Goal: Task Accomplishment & Management: Use online tool/utility

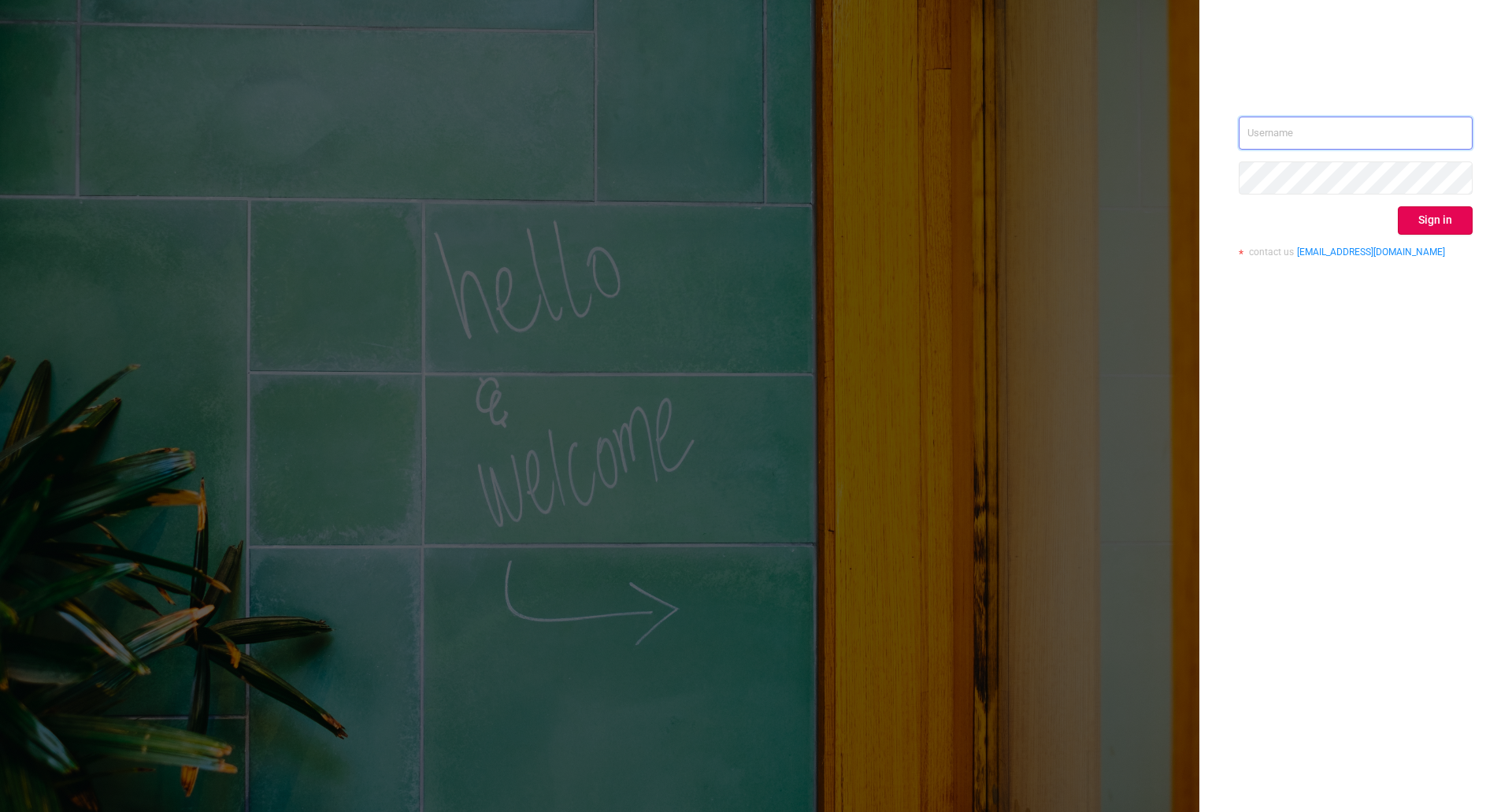
click at [1278, 120] on input "text" at bounding box center [1356, 133] width 234 height 33
type input "[PERSON_NAME][EMAIL_ADDRESS][DOMAIN_NAME]"
click at [1441, 213] on button "Sign in" at bounding box center [1435, 220] width 75 height 29
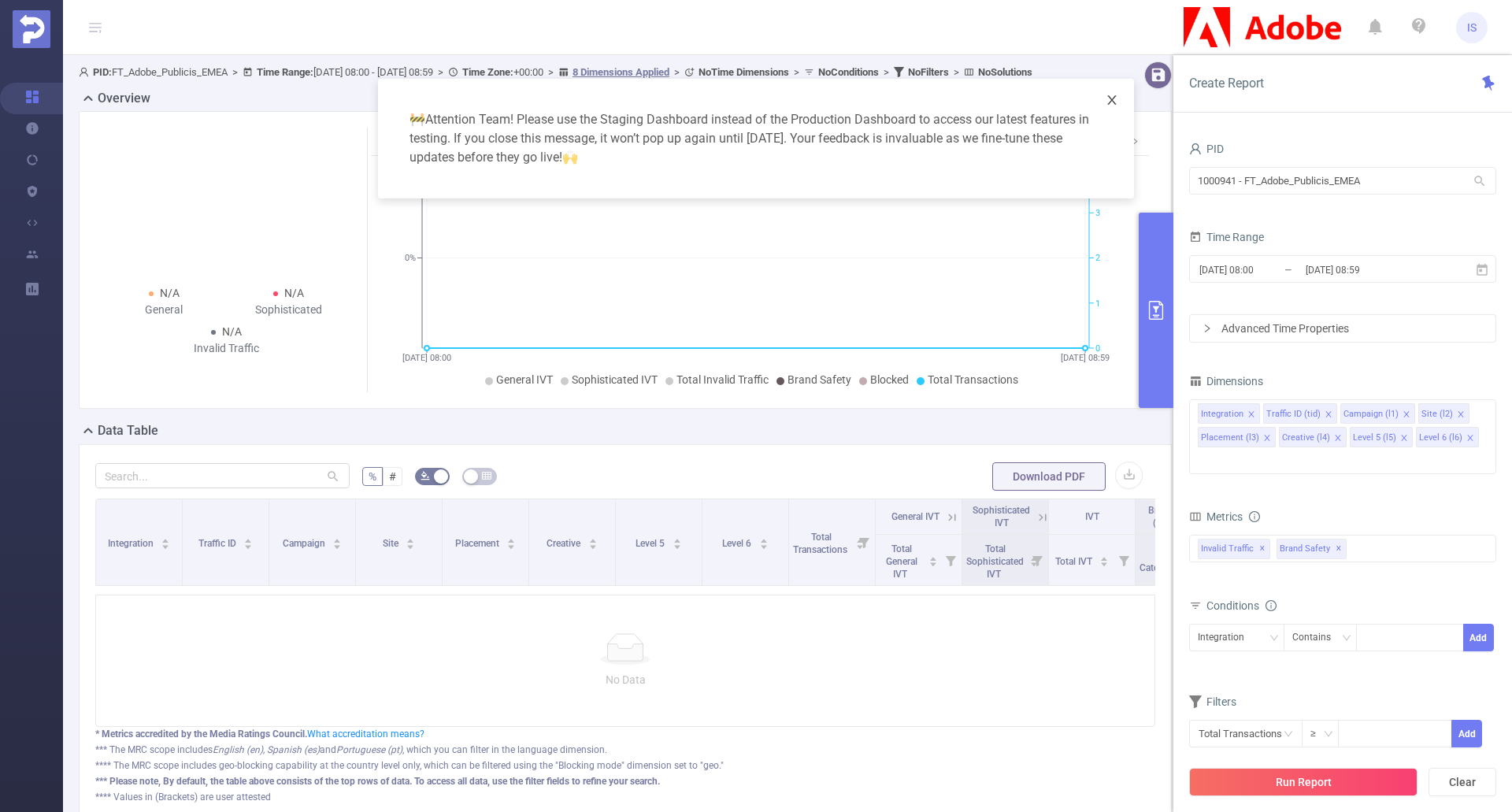
click at [1111, 100] on icon "icon: close" at bounding box center [1112, 100] width 13 height 13
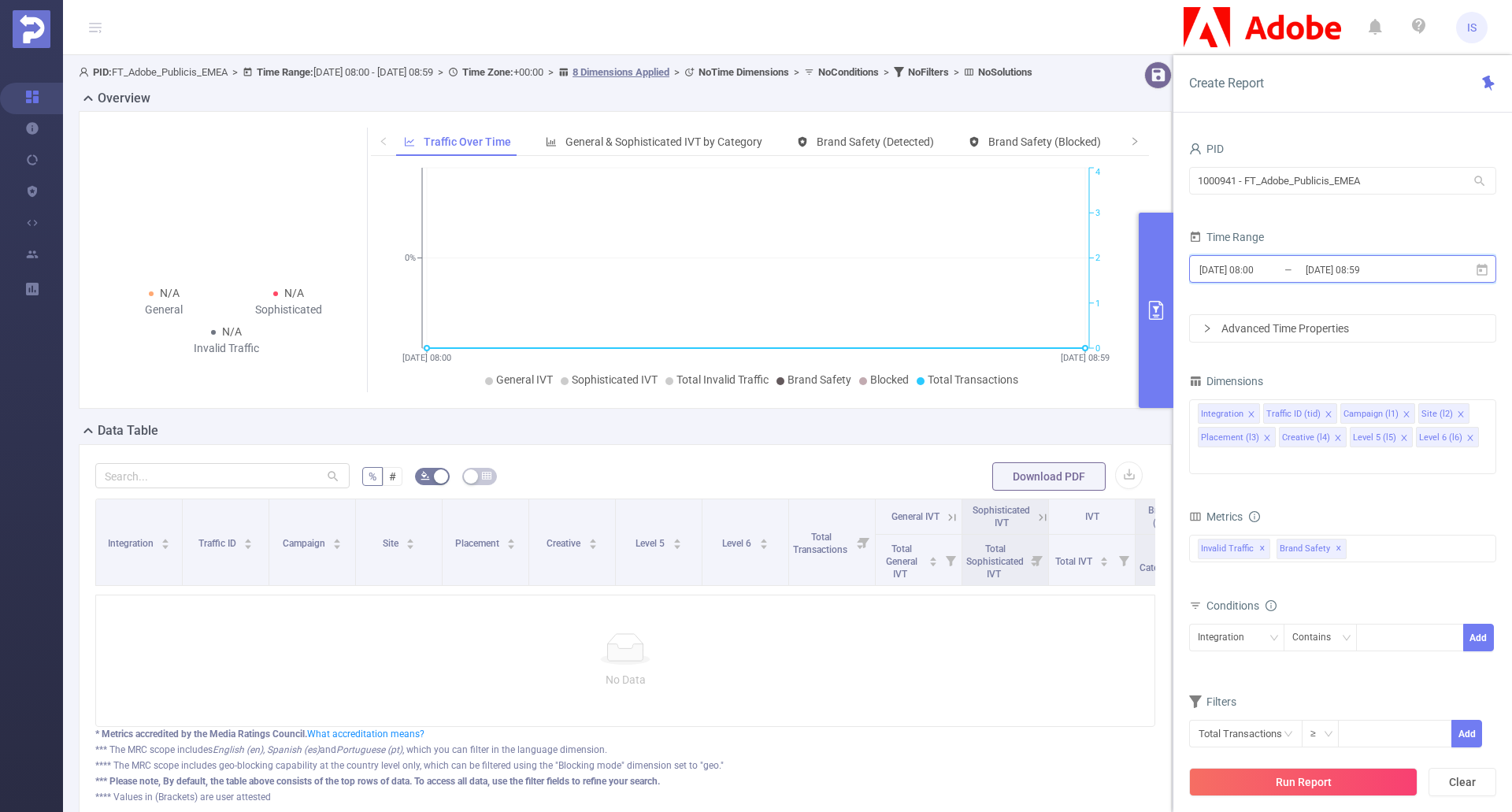
click at [1488, 269] on icon at bounding box center [1483, 270] width 14 height 14
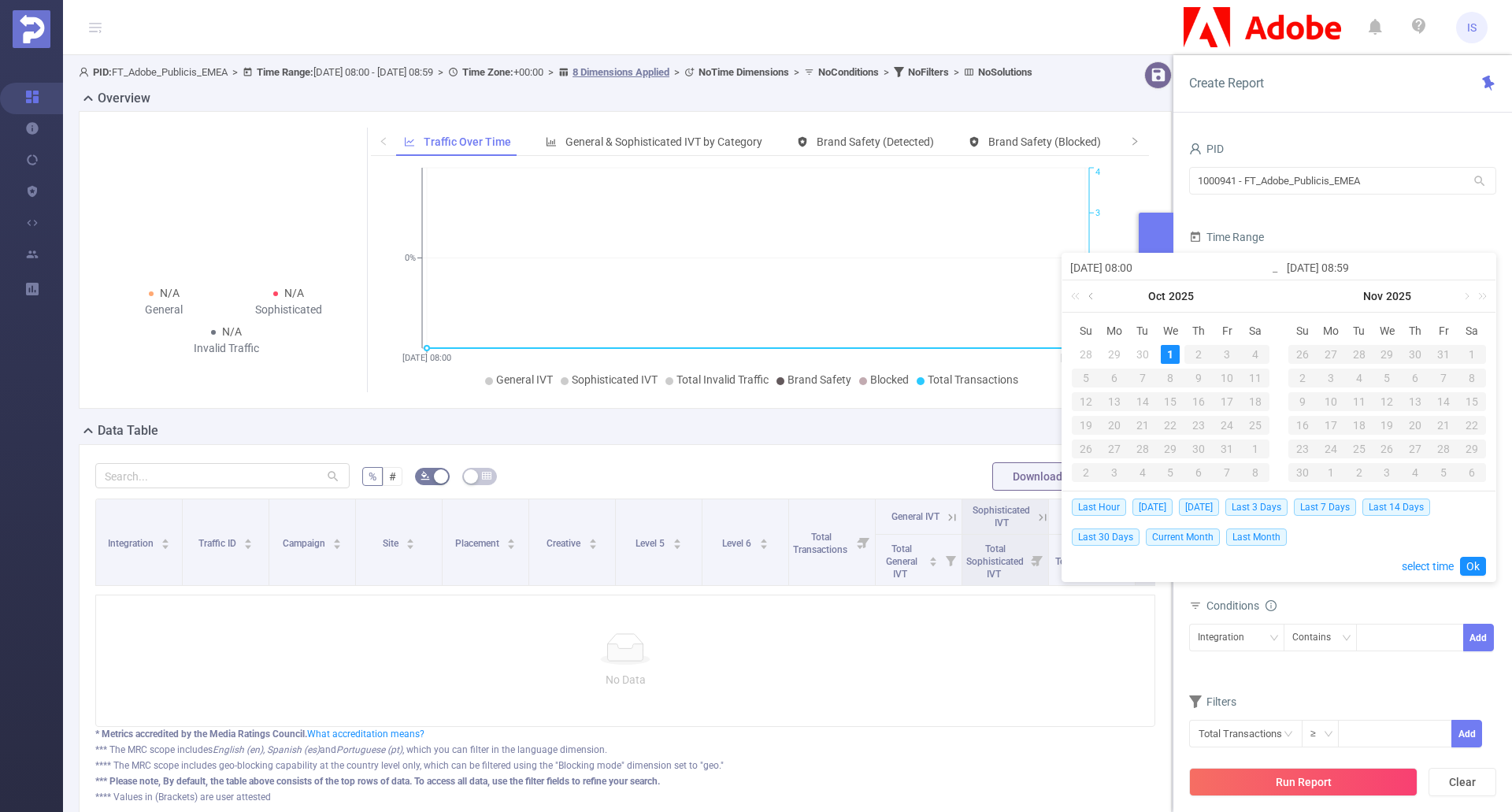
click at [1087, 293] on link at bounding box center [1093, 296] width 14 height 31
click at [1135, 441] on div "30" at bounding box center [1143, 449] width 19 height 19
click at [1147, 449] on div "30" at bounding box center [1143, 449] width 19 height 19
type input "[DATE] 08:00"
type input "[DATE] 08:59"
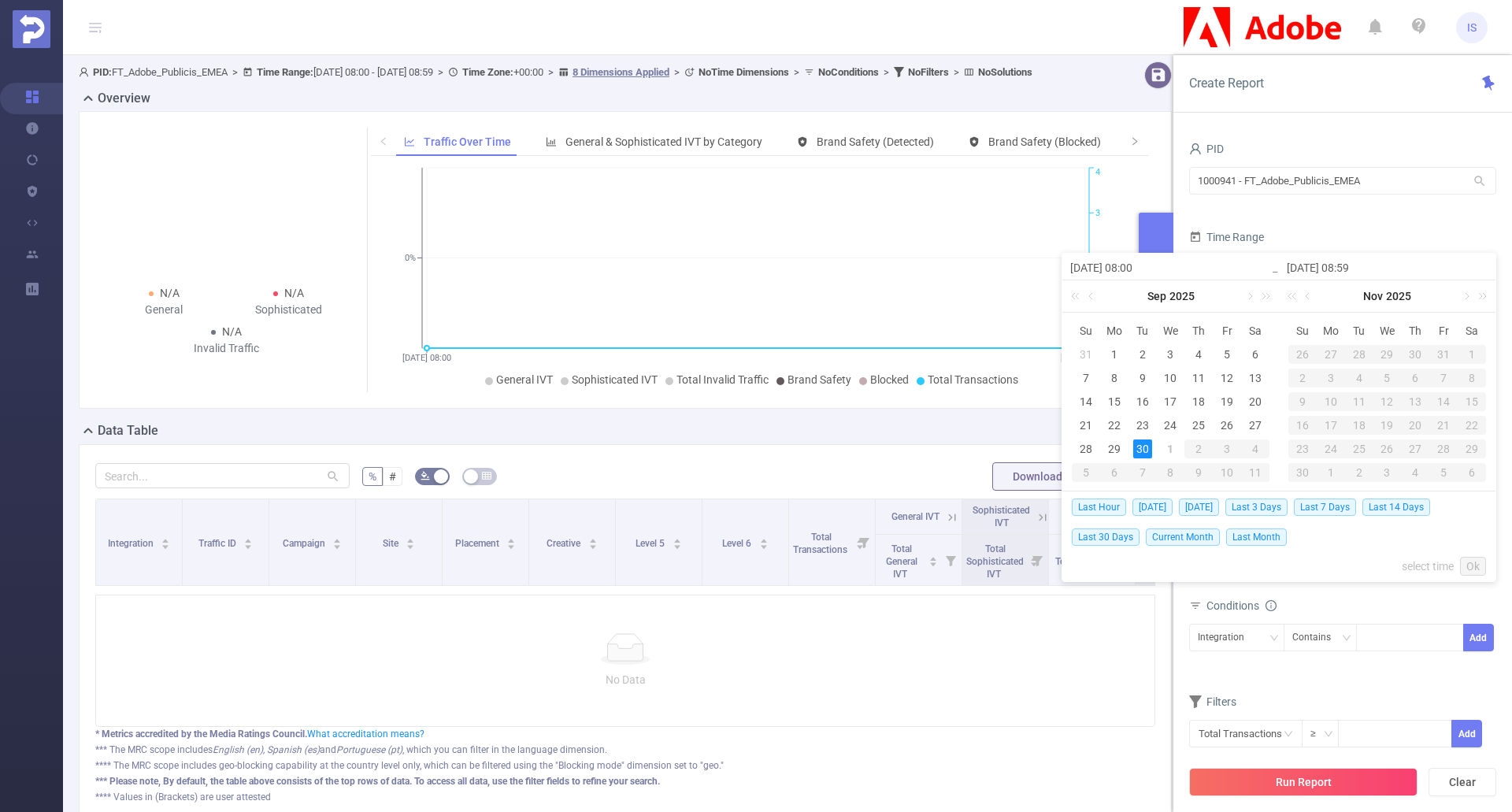
type input "[DATE] 08:00"
type input "[DATE] 08:59"
click at [1476, 563] on link "Ok" at bounding box center [1473, 567] width 26 height 19
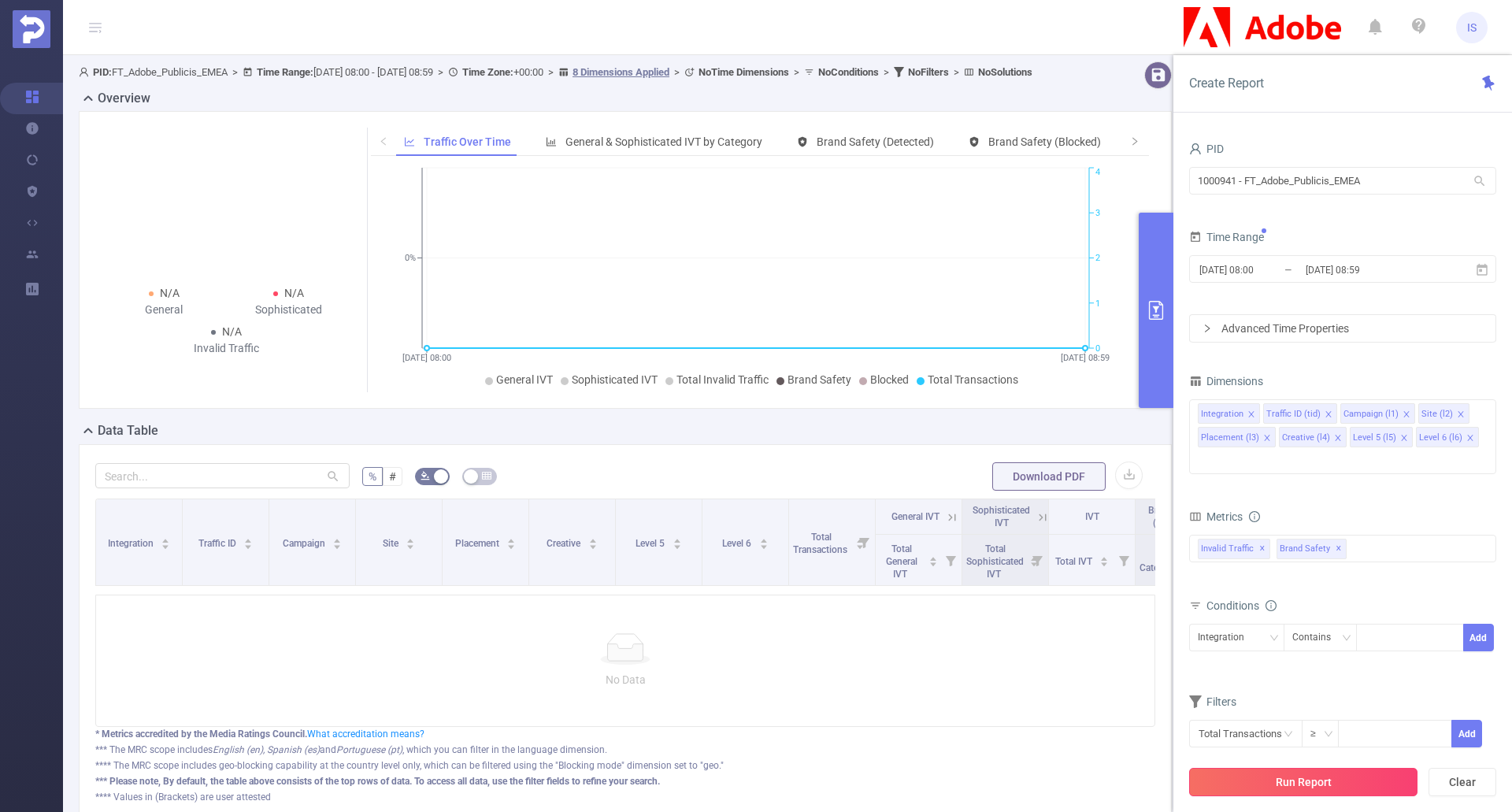
click at [1346, 782] on button "Run Report" at bounding box center [1304, 782] width 229 height 29
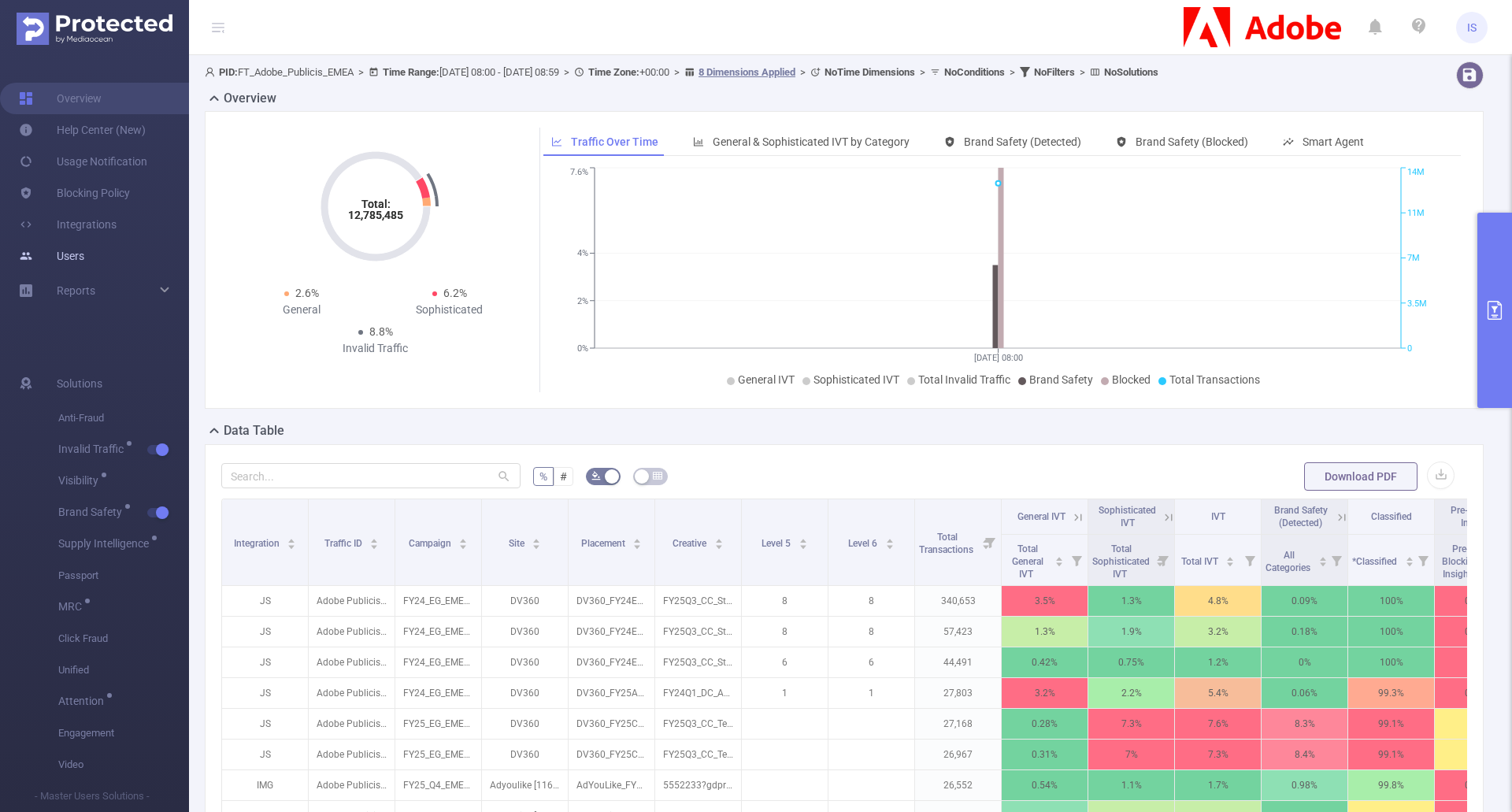
click at [84, 254] on link "Users" at bounding box center [51, 256] width 65 height 31
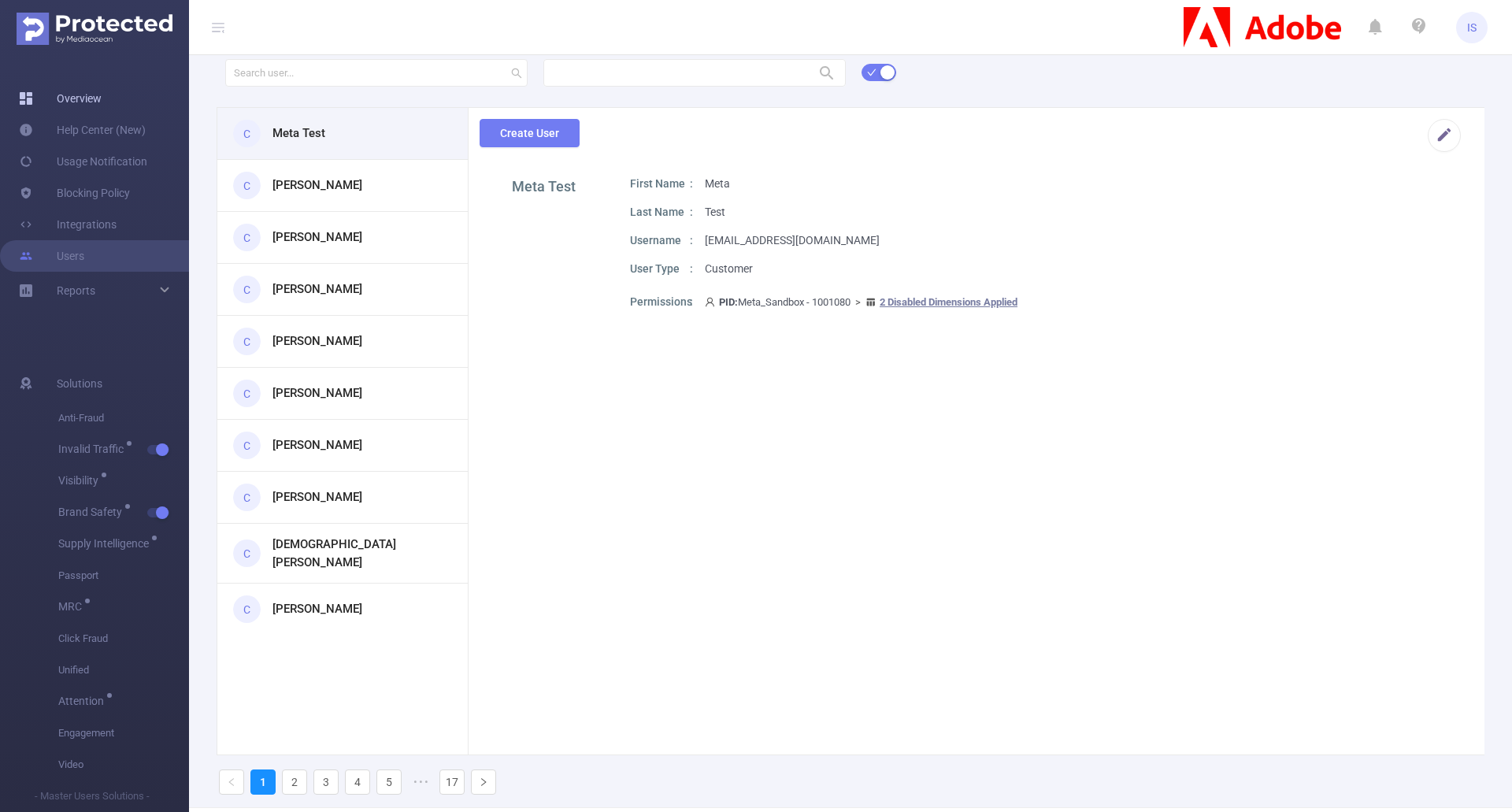
click at [91, 97] on link "Overview" at bounding box center [60, 98] width 82 height 31
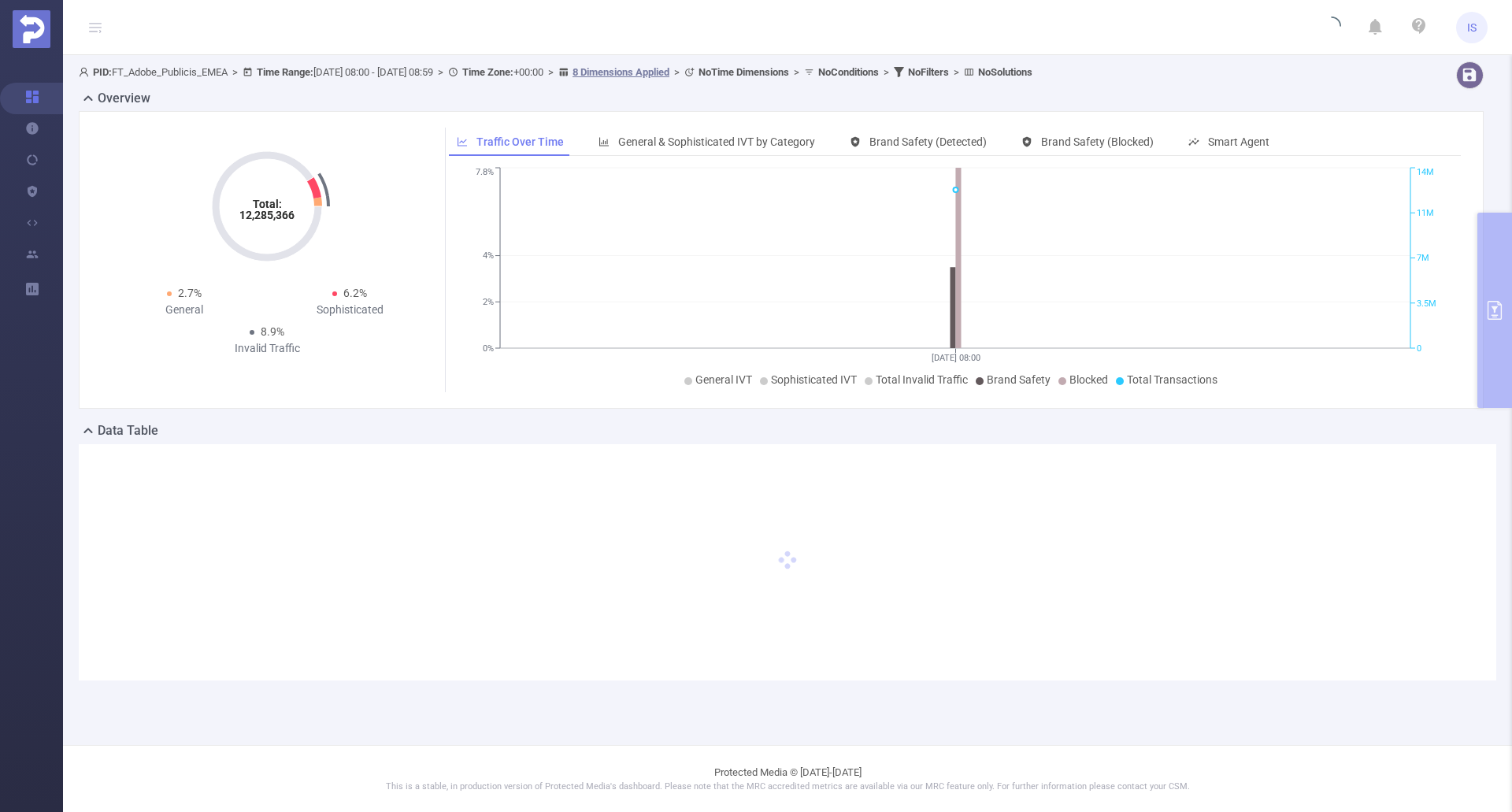
type input "[DATE] 08:00"
type input "[DATE] 08:59"
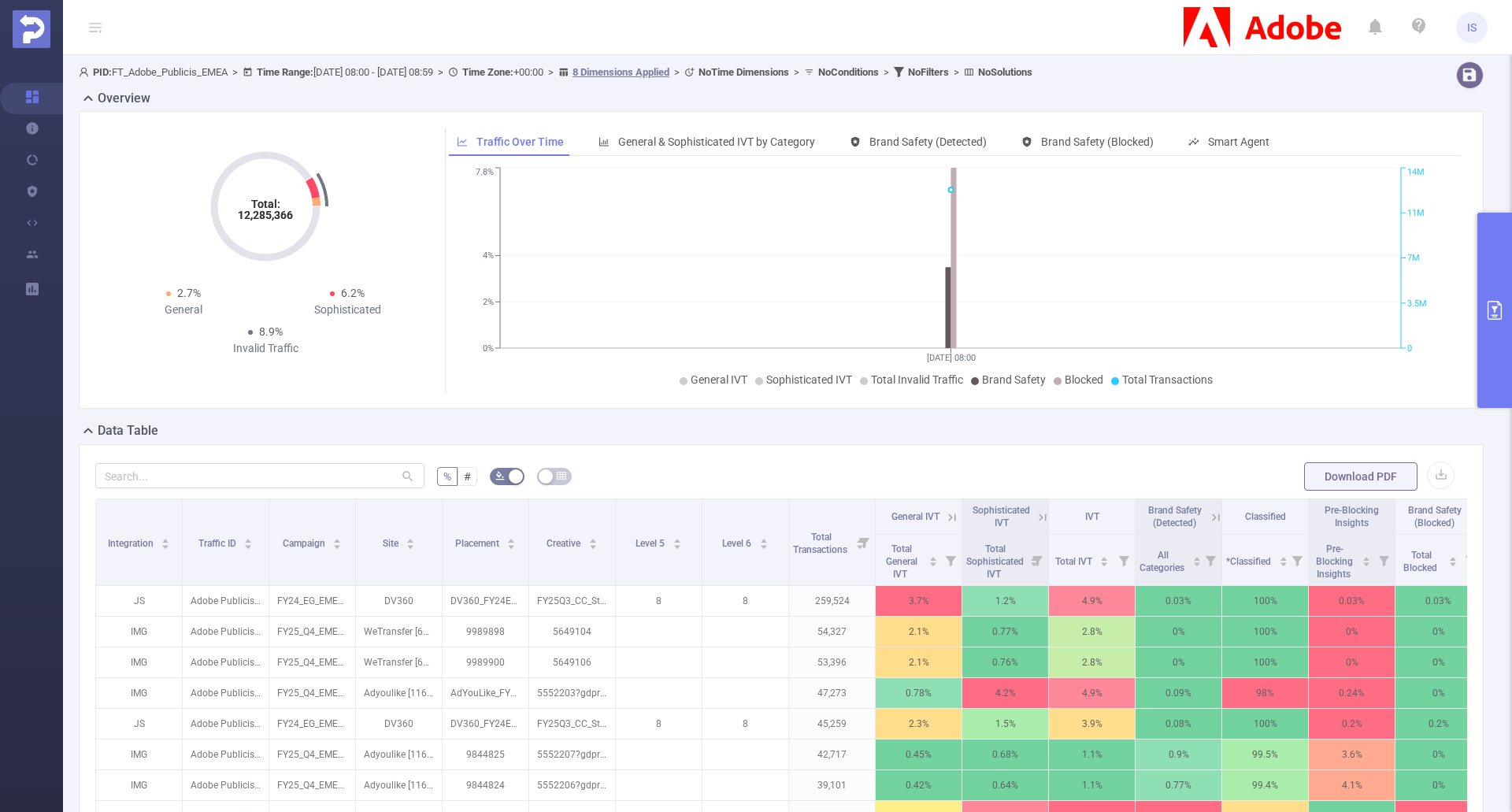
click at [1483, 325] on button "primary" at bounding box center [1495, 309] width 35 height 195
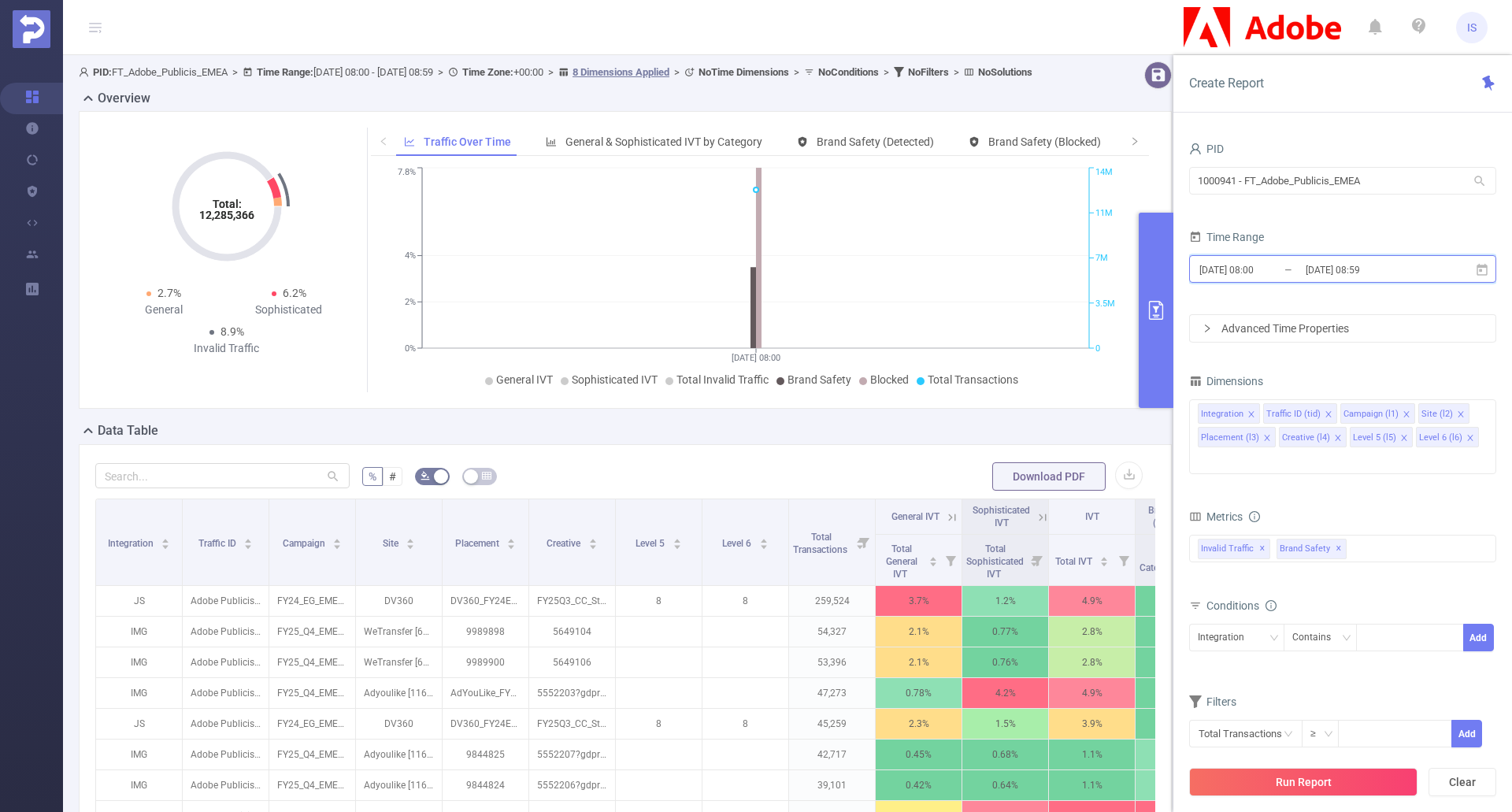
click at [1481, 267] on icon at bounding box center [1482, 270] width 11 height 12
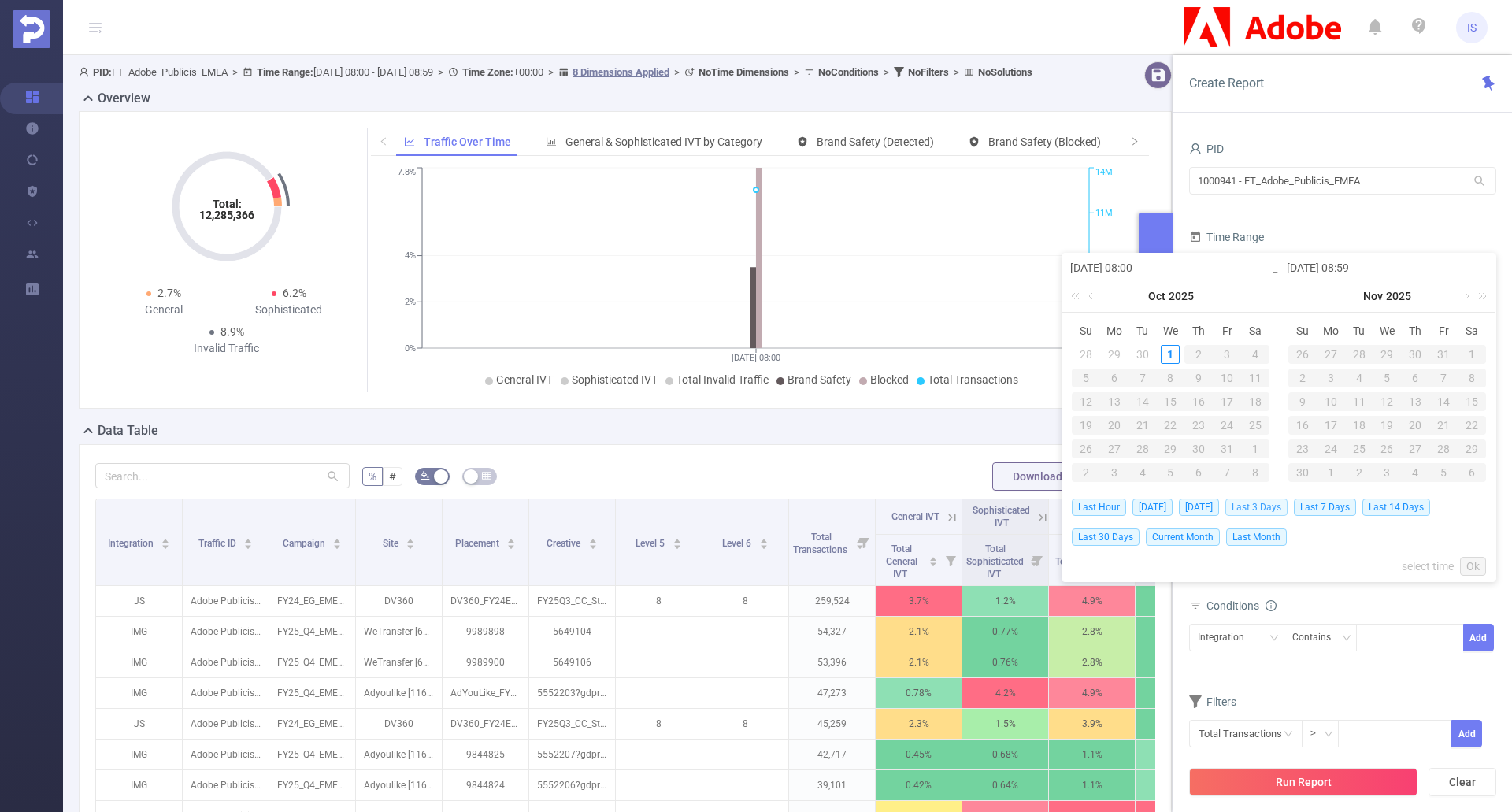
click at [1275, 506] on span "Last 3 Days" at bounding box center [1256, 507] width 62 height 17
type input "[DATE] 00:00"
type input "[DATE] 23:59"
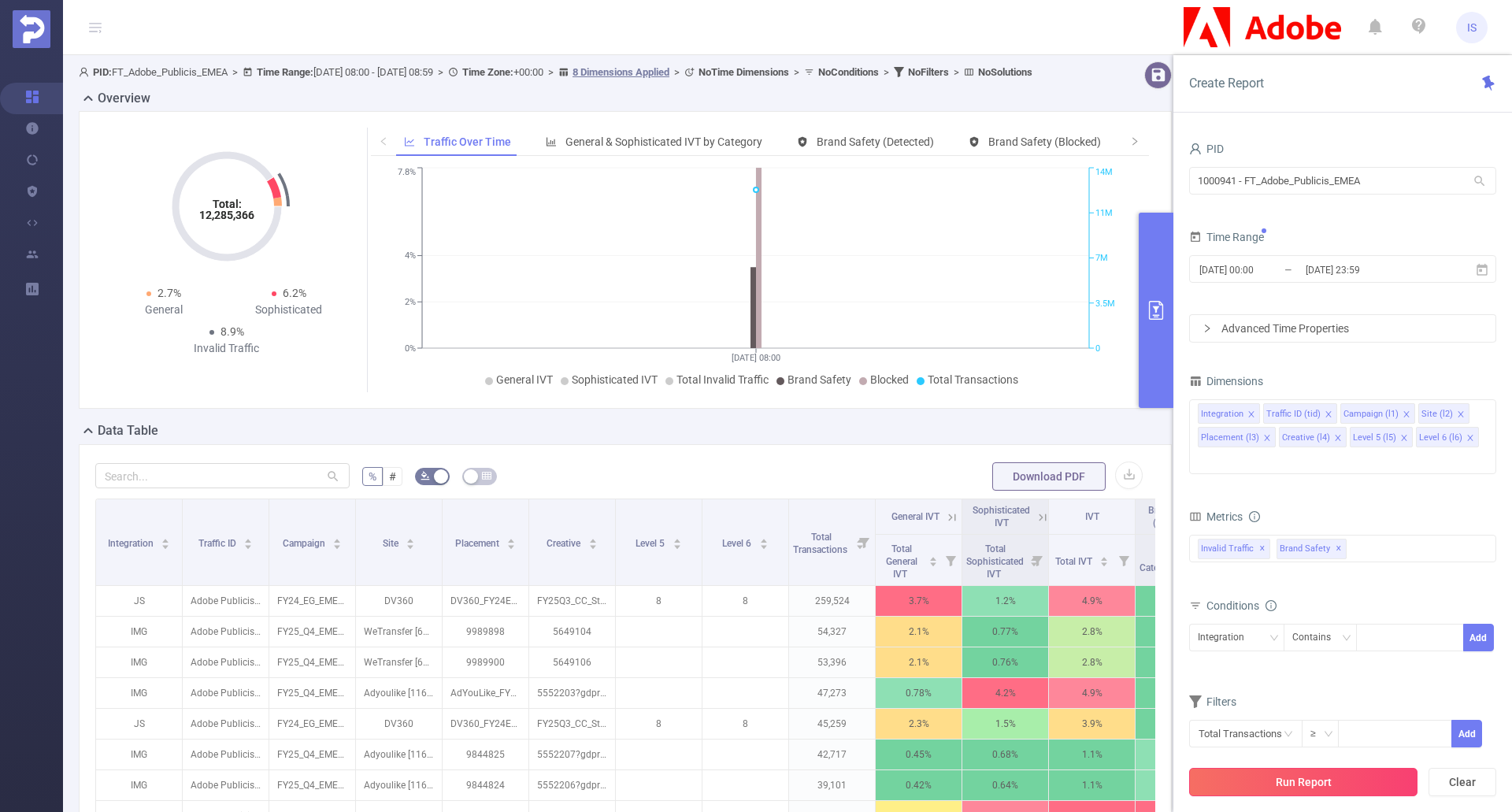
click at [1346, 788] on button "Run Report" at bounding box center [1304, 782] width 229 height 29
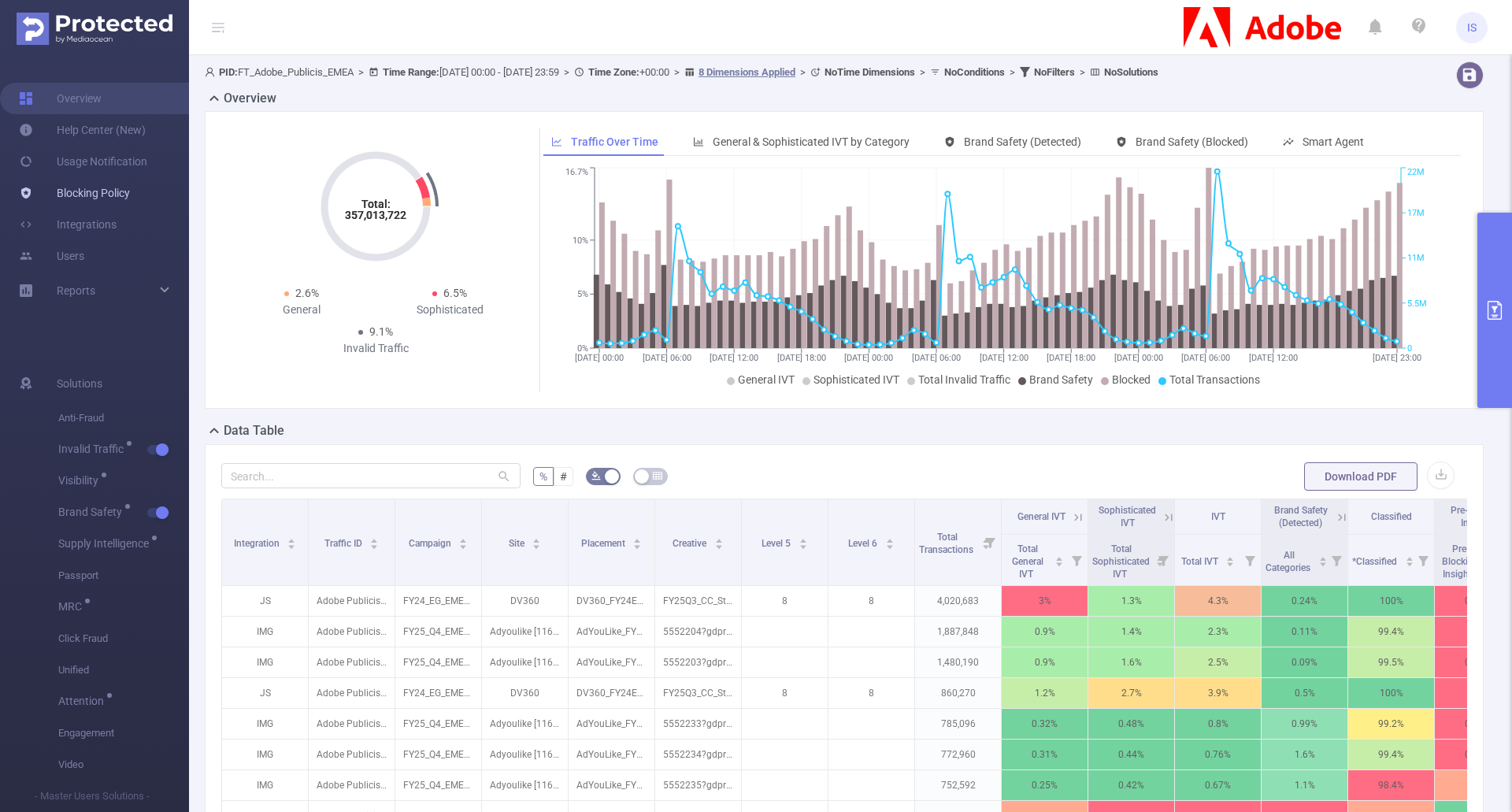
click at [92, 185] on link "Blocking Policy" at bounding box center [75, 193] width 111 height 31
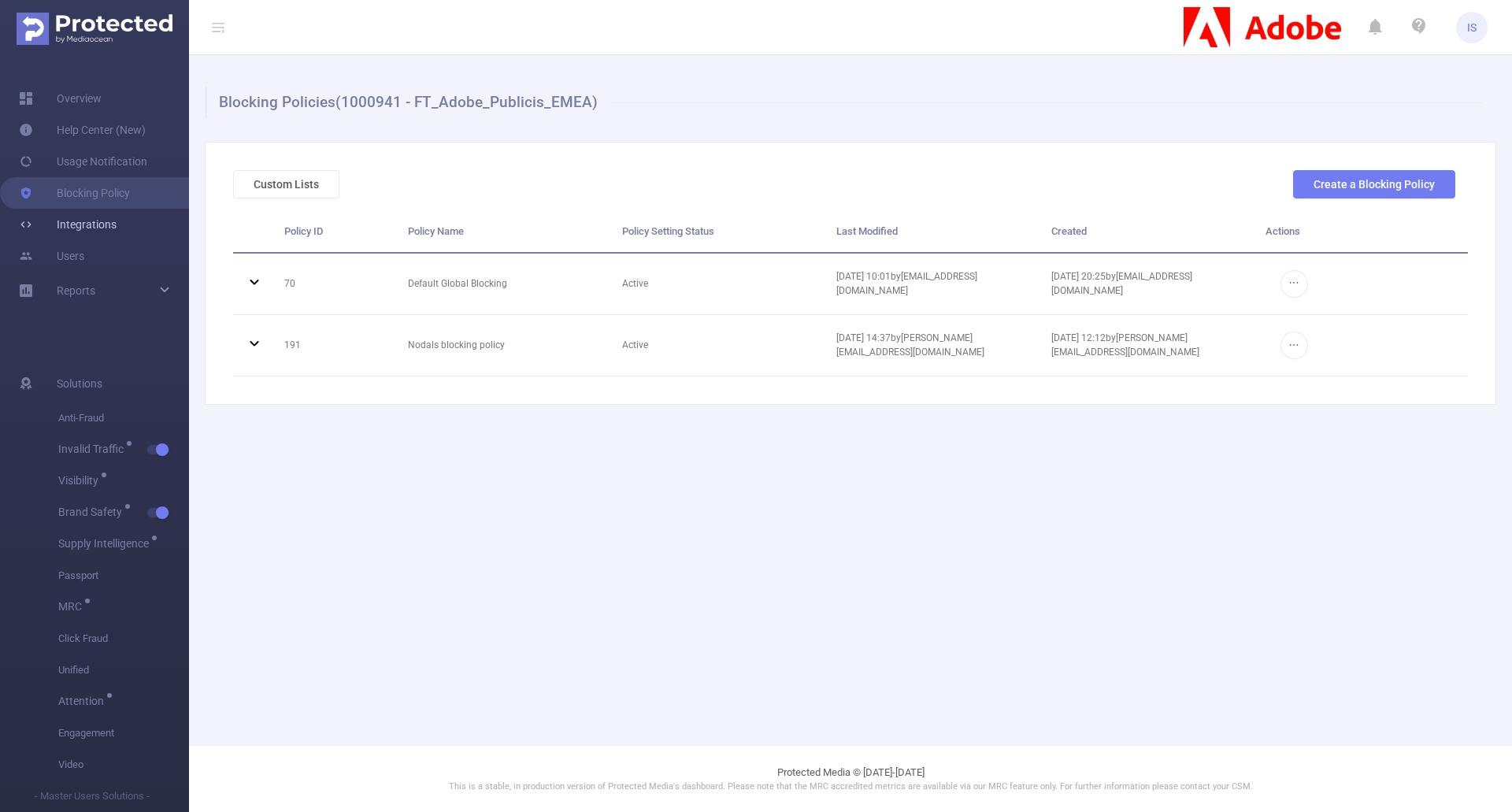
click at [79, 228] on link "Integrations" at bounding box center [68, 224] width 98 height 31
